Goal: Task Accomplishment & Management: Manage account settings

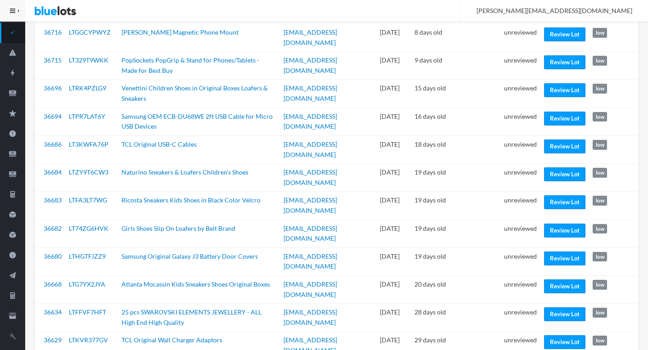
scroll to position [230, 0]
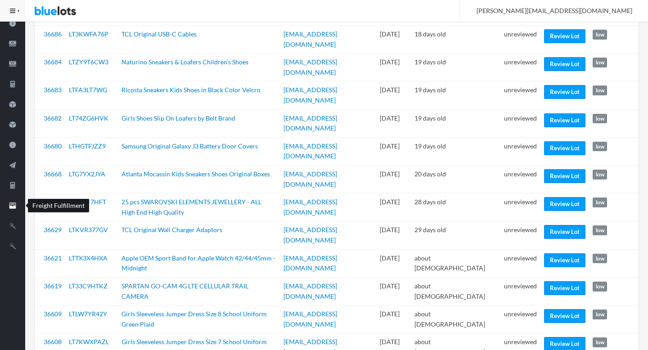
click at [10, 203] on icon "filing" at bounding box center [12, 206] width 25 height 8
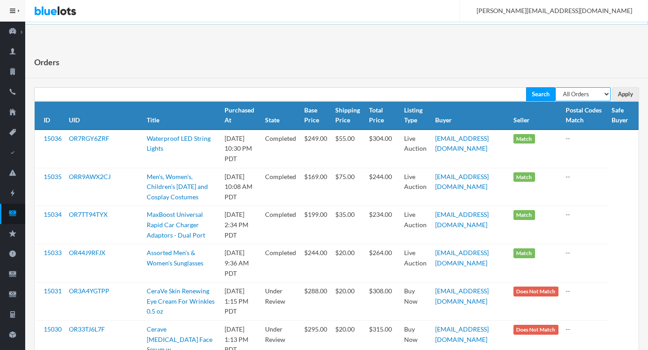
click at [467, 93] on select "All Orders Pending Completed Under review Cancelled" at bounding box center [582, 94] width 55 height 14
select select "pending"
click at [467, 87] on select "All Orders Pending Completed Under review Cancelled" at bounding box center [582, 94] width 55 height 14
click at [467, 100] on input "Apply" at bounding box center [625, 94] width 27 height 14
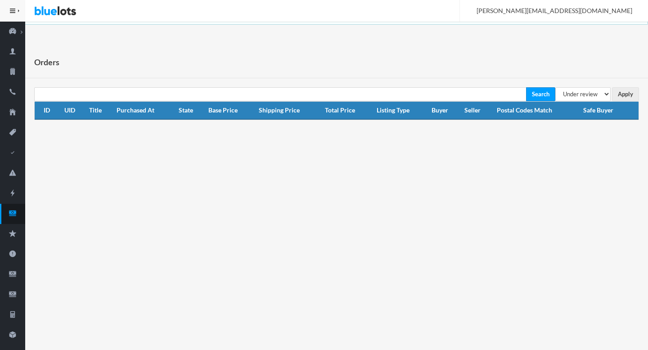
select select "under_review"
click at [612, 95] on input "Apply" at bounding box center [625, 94] width 27 height 14
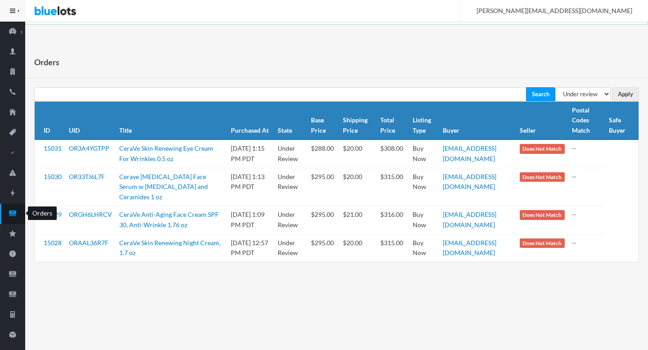
click at [12, 211] on icon "cash" at bounding box center [12, 213] width 7 height 5
